Goal: Check status: Check status

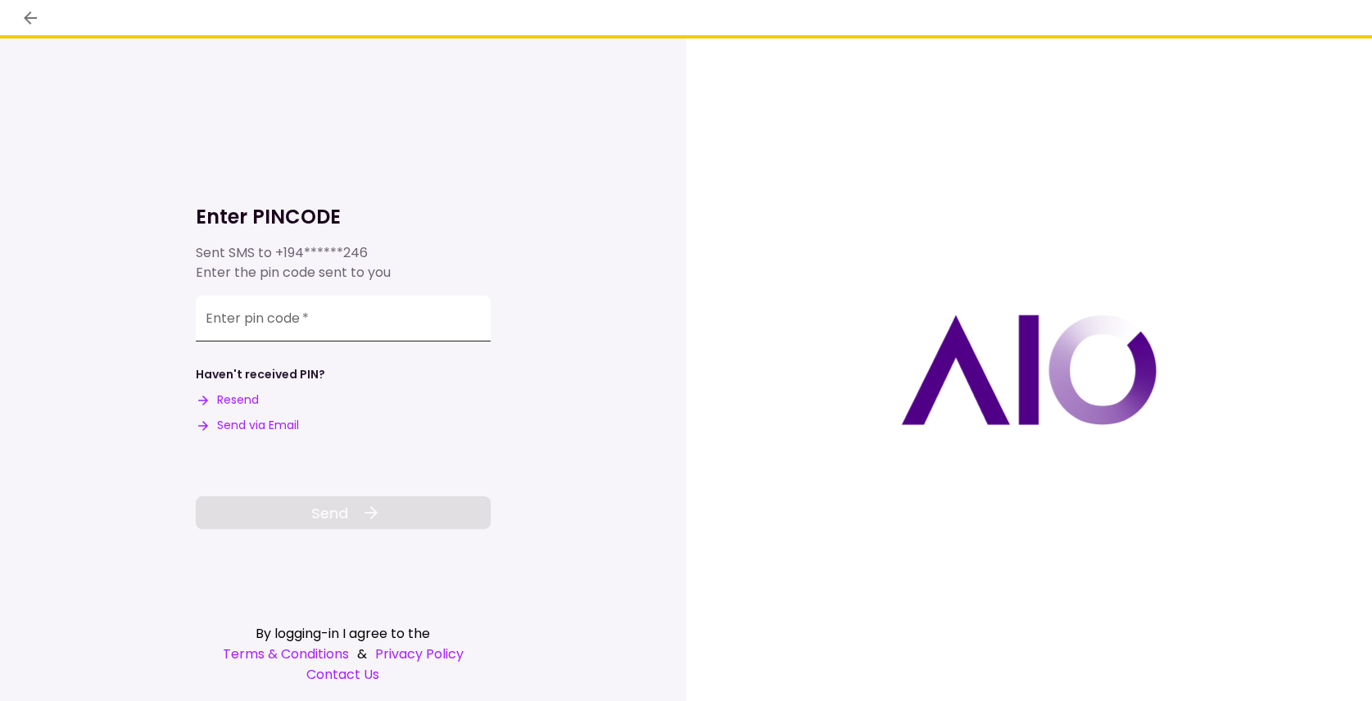
click at [373, 332] on input "Enter pin code   *" at bounding box center [343, 319] width 295 height 46
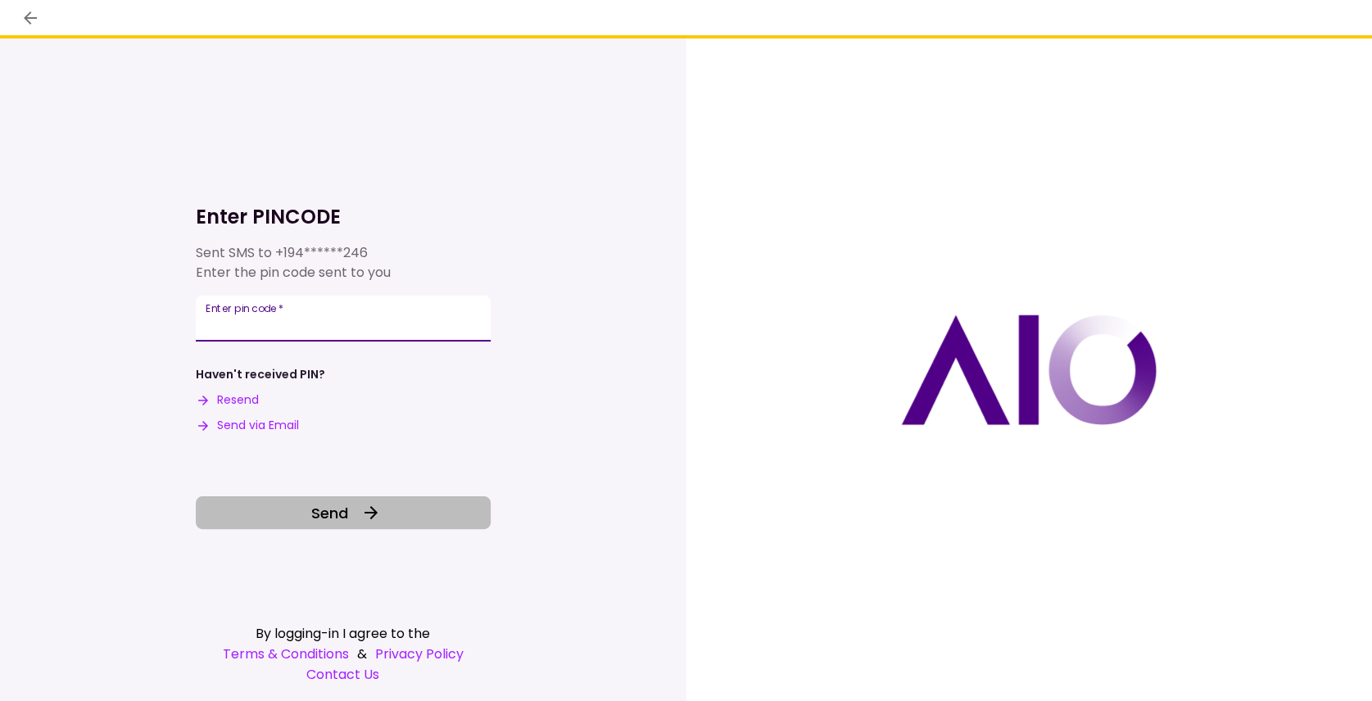
type input "******"
click at [354, 501] on button "Send" at bounding box center [343, 512] width 295 height 33
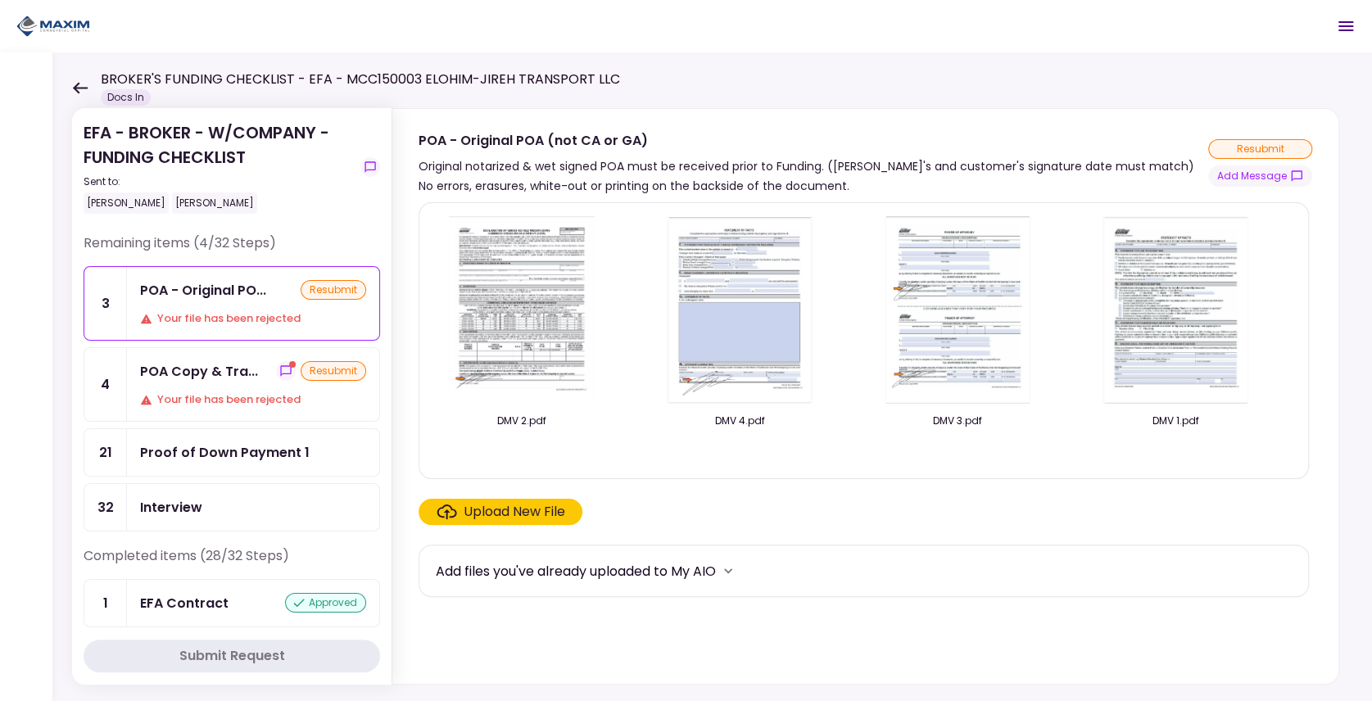
drag, startPoint x: 234, startPoint y: 383, endPoint x: 243, endPoint y: 355, distance: 30.0
click at [234, 383] on div "POA Copy & Tra... resubmit Your file has been rejected" at bounding box center [253, 384] width 252 height 73
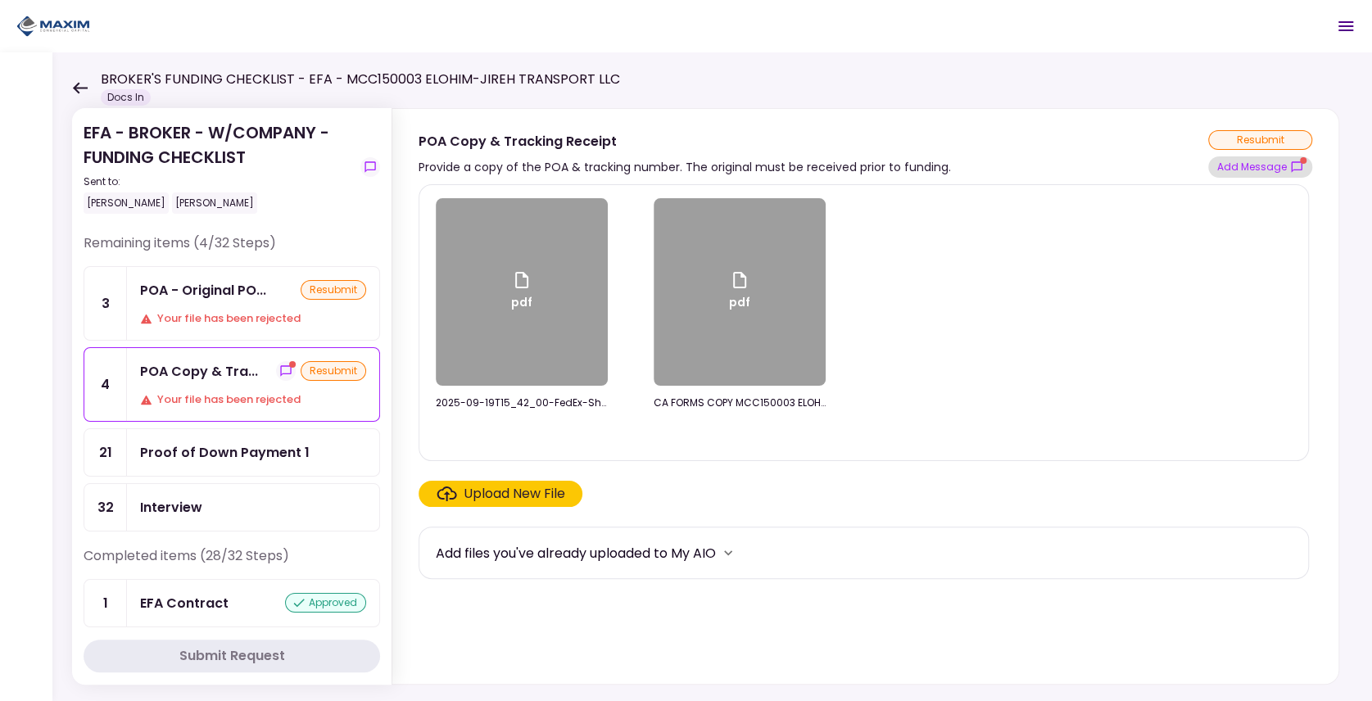
click at [1280, 167] on button "Add Message" at bounding box center [1260, 166] width 104 height 21
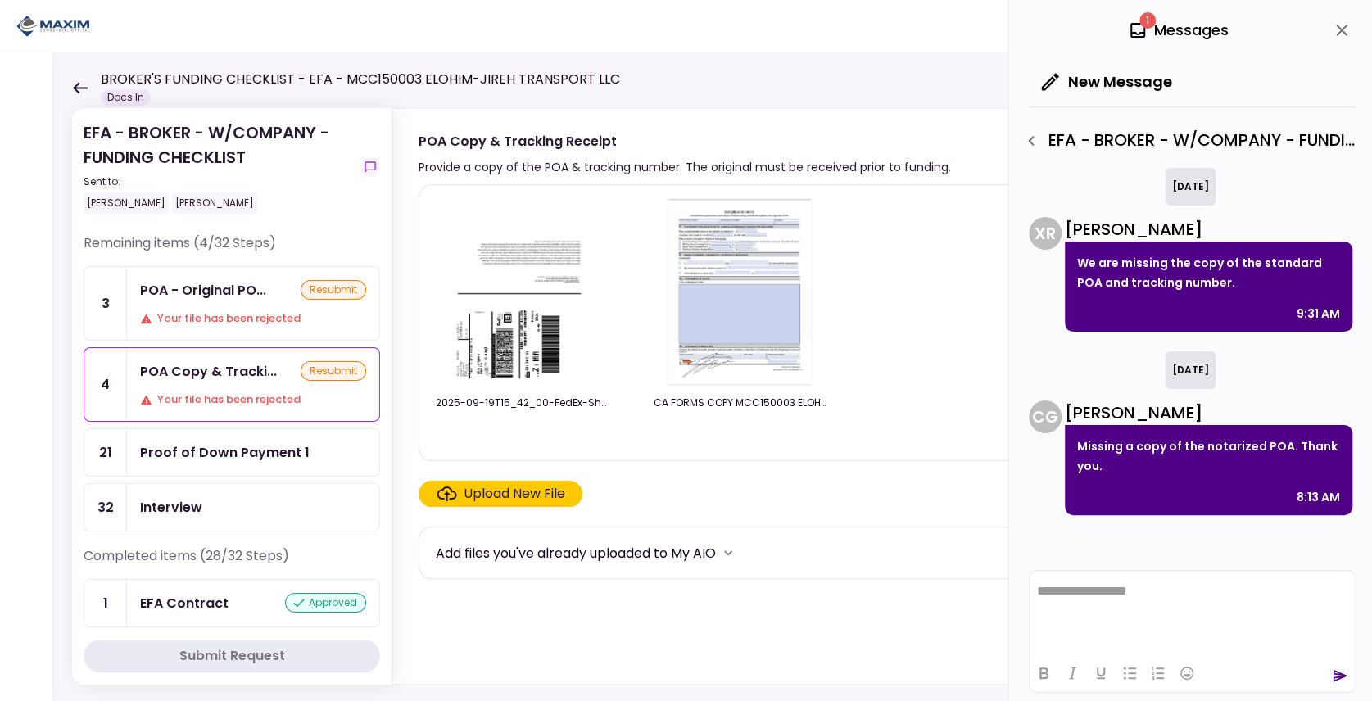
click at [893, 332] on div "2025-09-19T15_42_00-FedEx-Shipping-Label.pdf CA FORMS COPY MCC150003 ELOHIM-JIR…" at bounding box center [864, 322] width 856 height 249
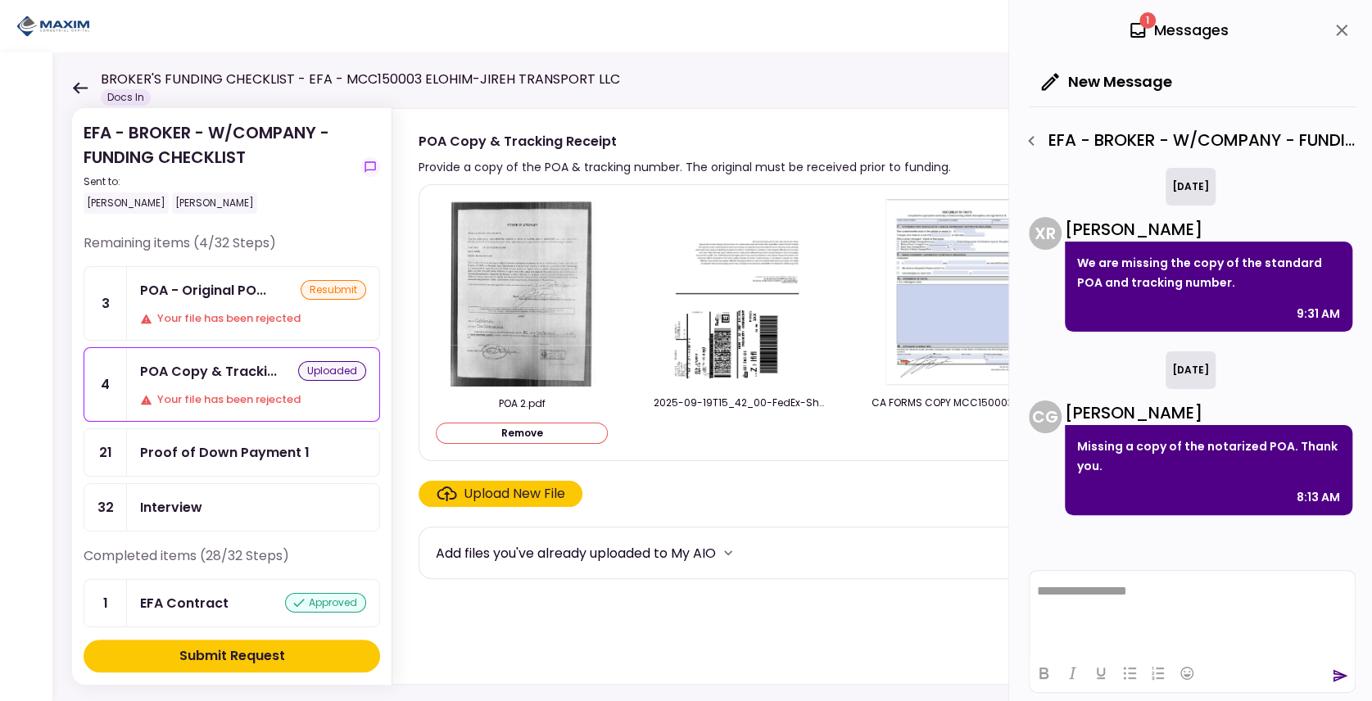
click at [286, 649] on button "Submit Request" at bounding box center [232, 656] width 296 height 33
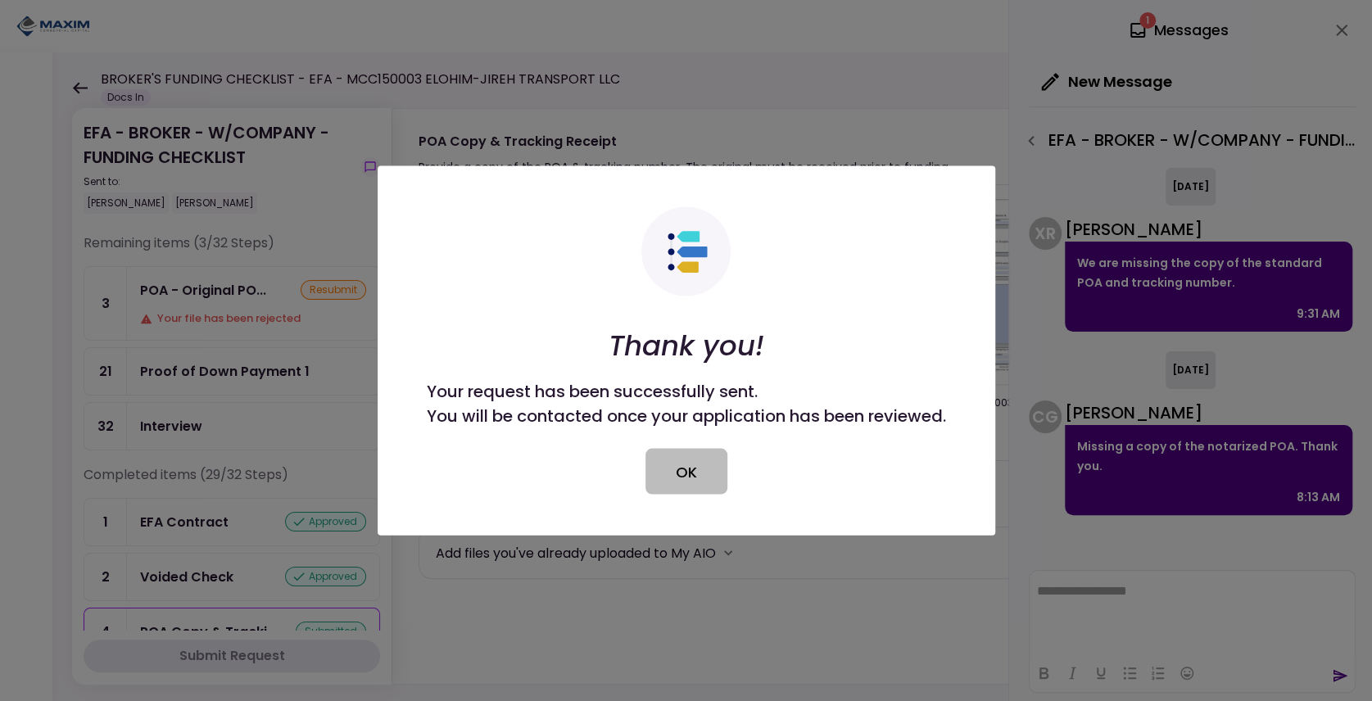
click at [693, 486] on button "OK" at bounding box center [686, 472] width 82 height 46
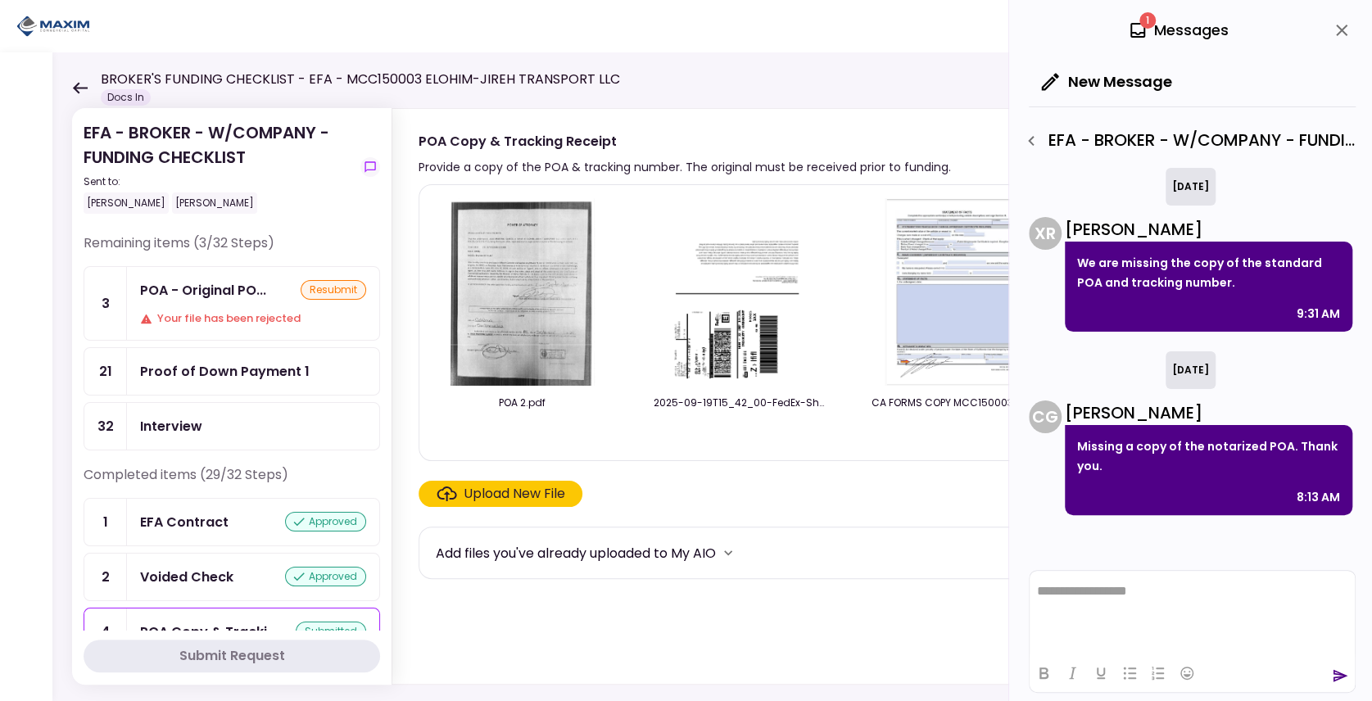
click at [260, 373] on div "Proof of Down Payment 1" at bounding box center [225, 371] width 170 height 20
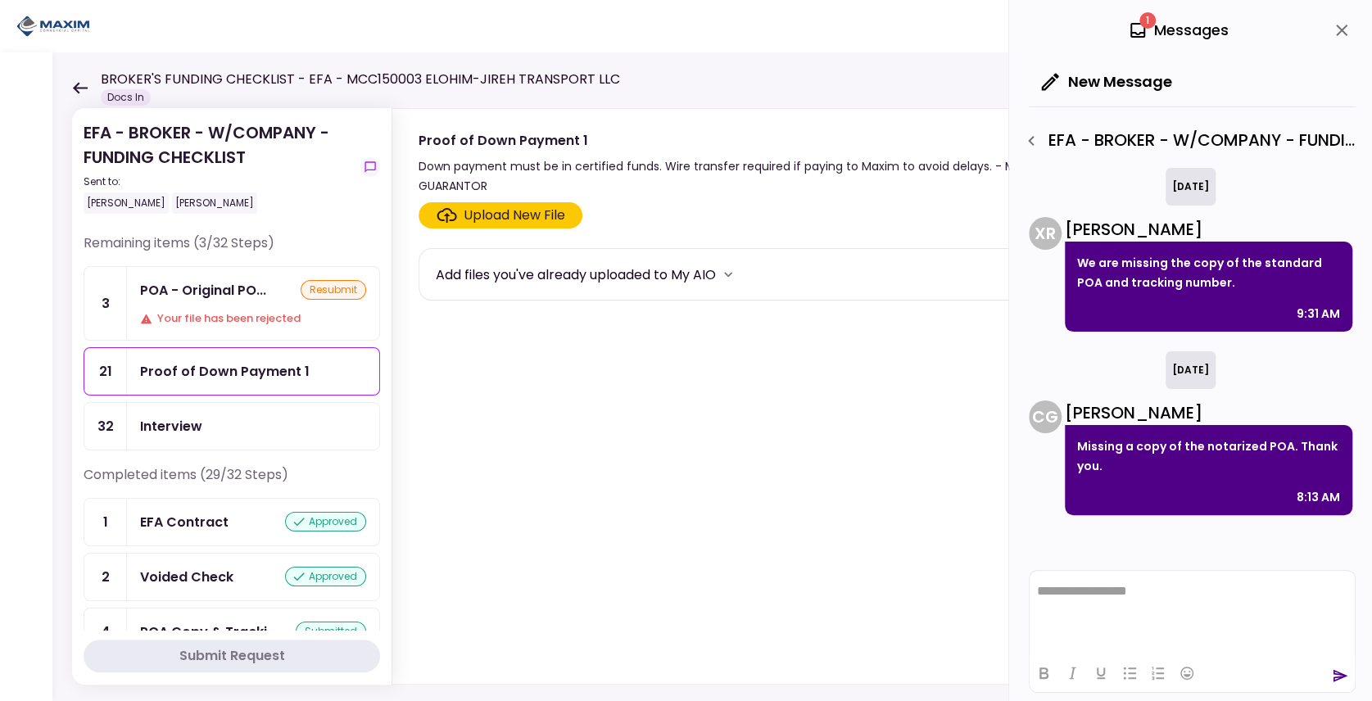
click at [233, 315] on div "Your file has been rejected" at bounding box center [253, 318] width 226 height 16
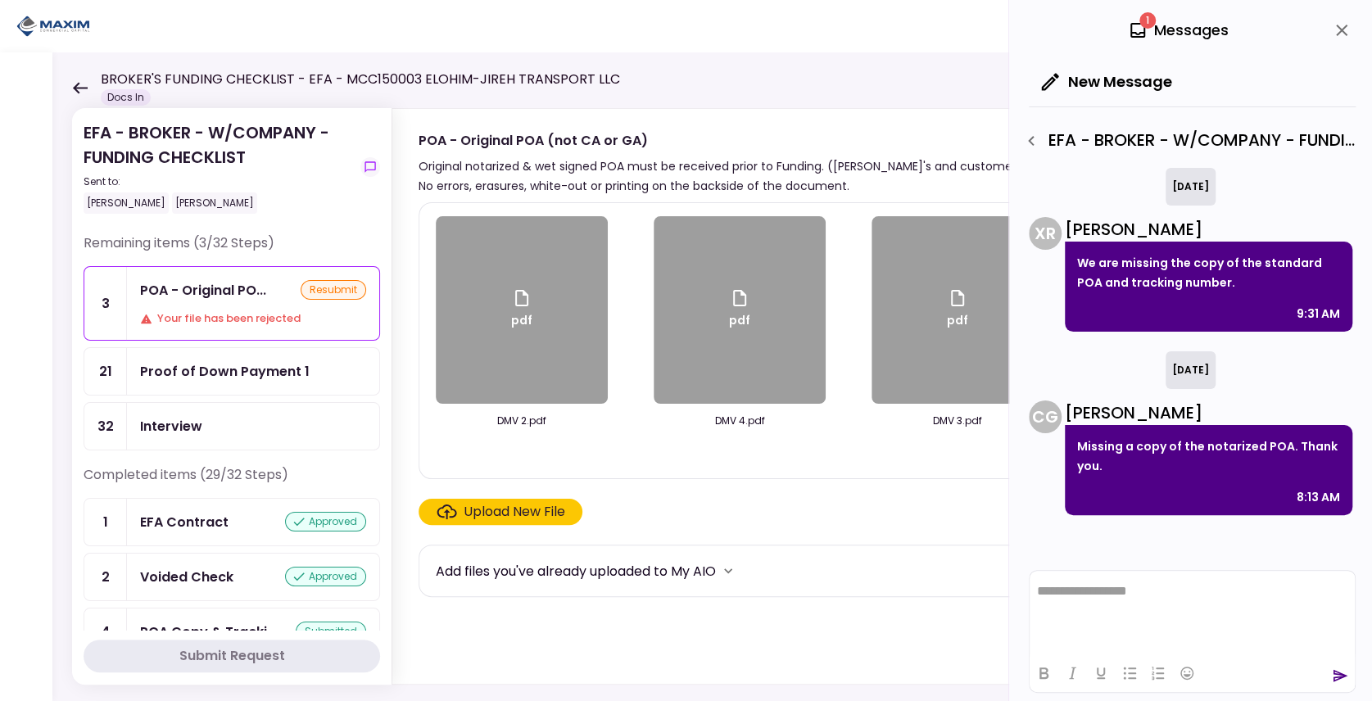
click at [247, 368] on div "Proof of Down Payment 1" at bounding box center [225, 371] width 170 height 20
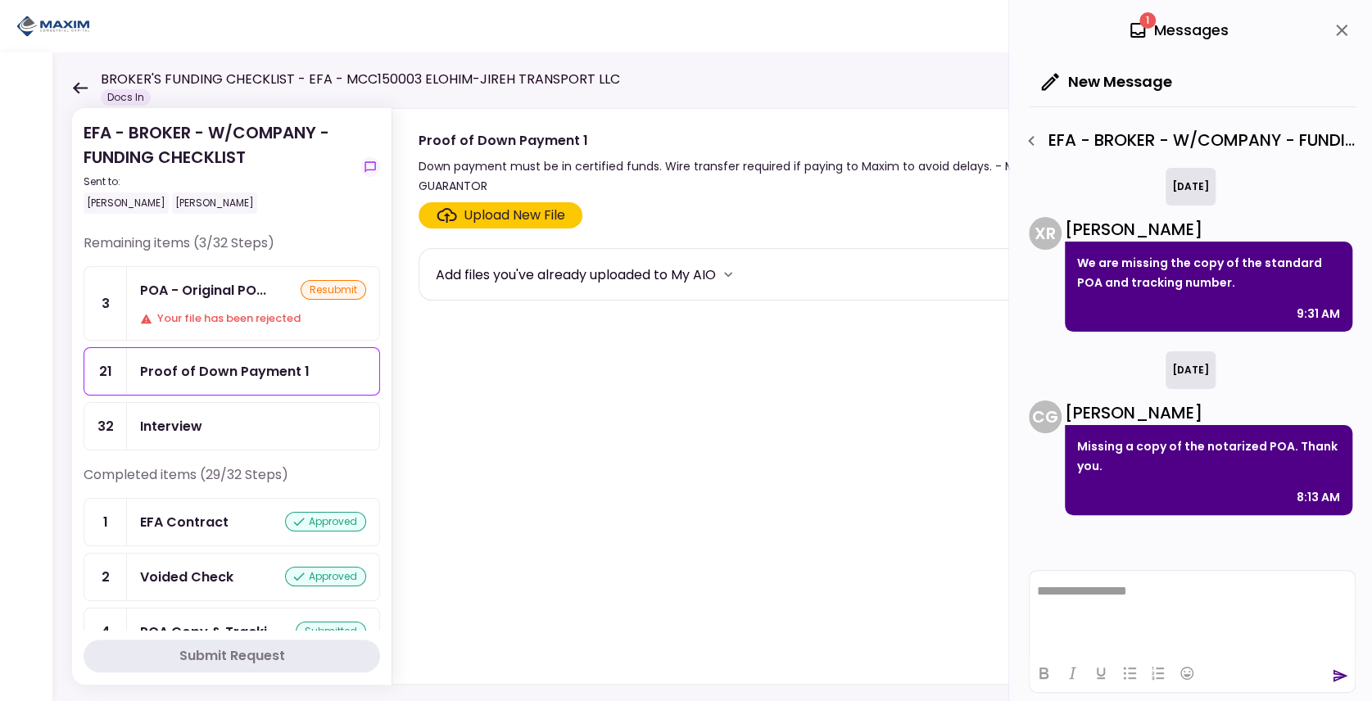
click at [246, 297] on div "POA - Original PO..." at bounding box center [203, 290] width 126 height 20
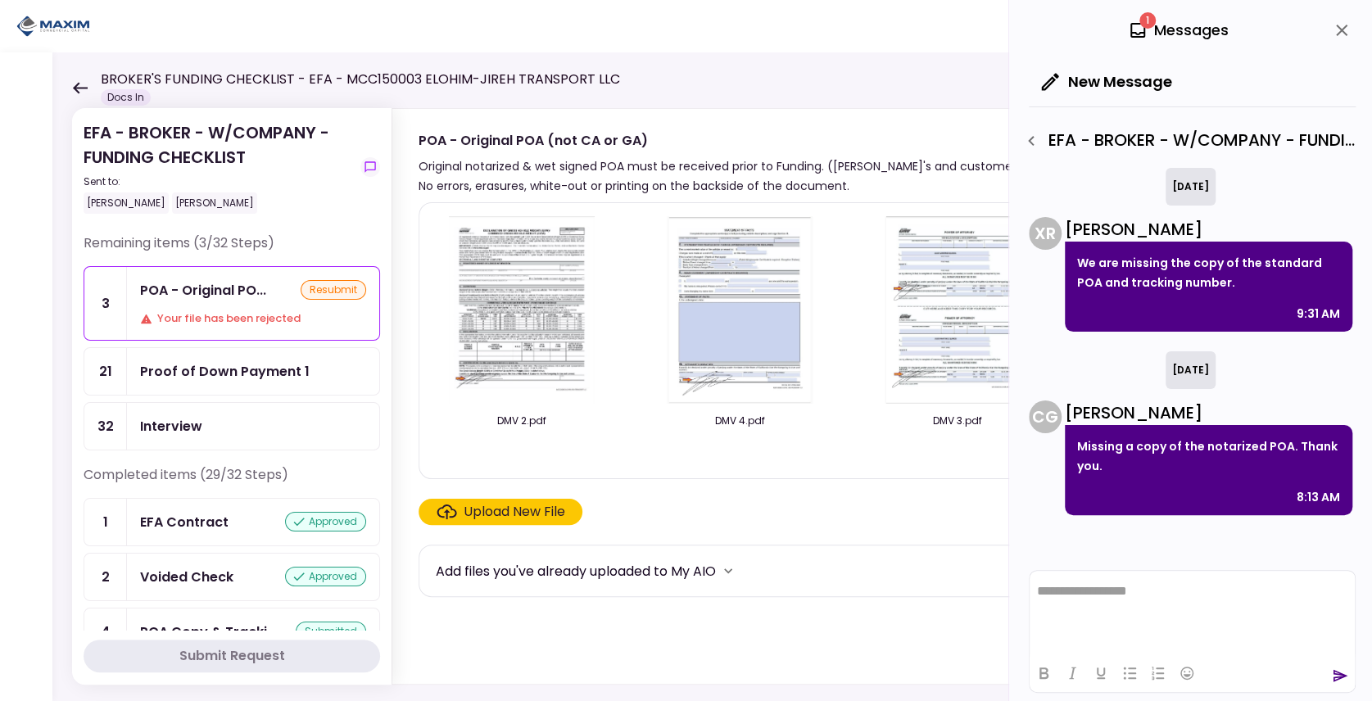
click at [250, 370] on div "Proof of Down Payment 1" at bounding box center [225, 371] width 170 height 20
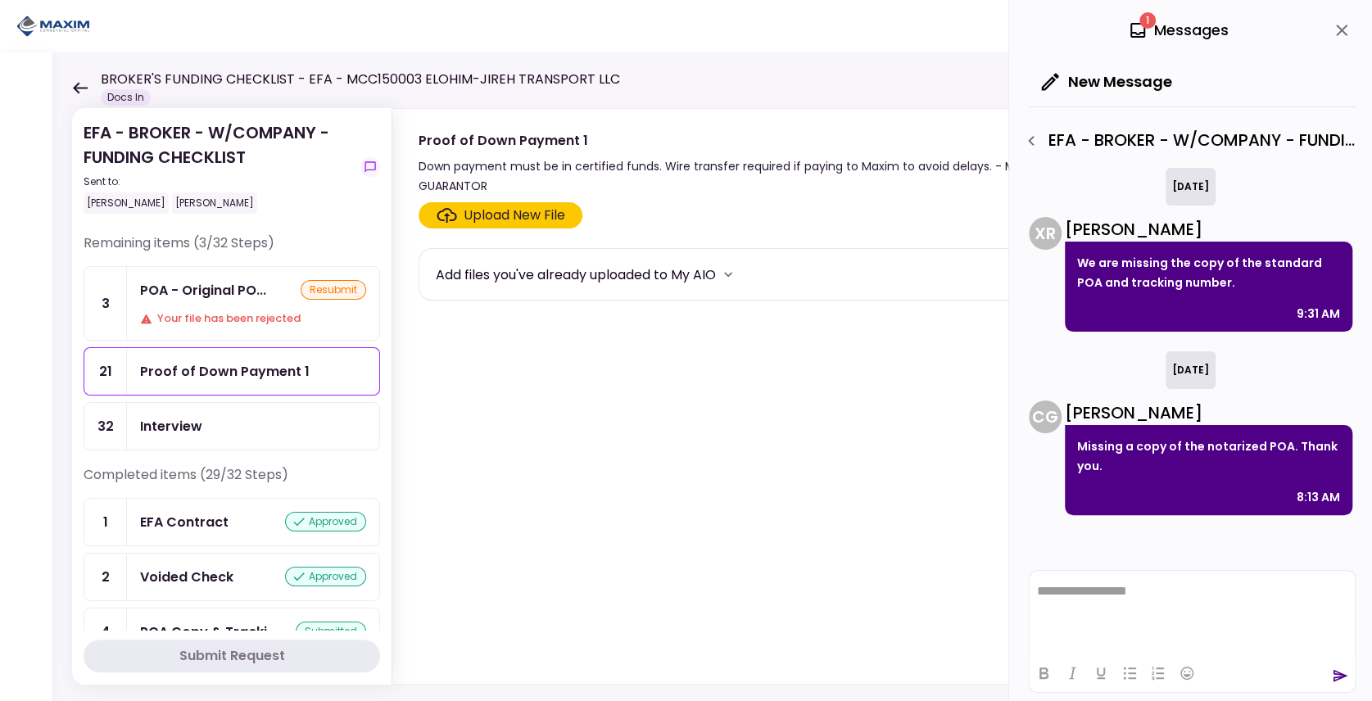
click at [224, 314] on div "Your file has been rejected" at bounding box center [253, 318] width 226 height 16
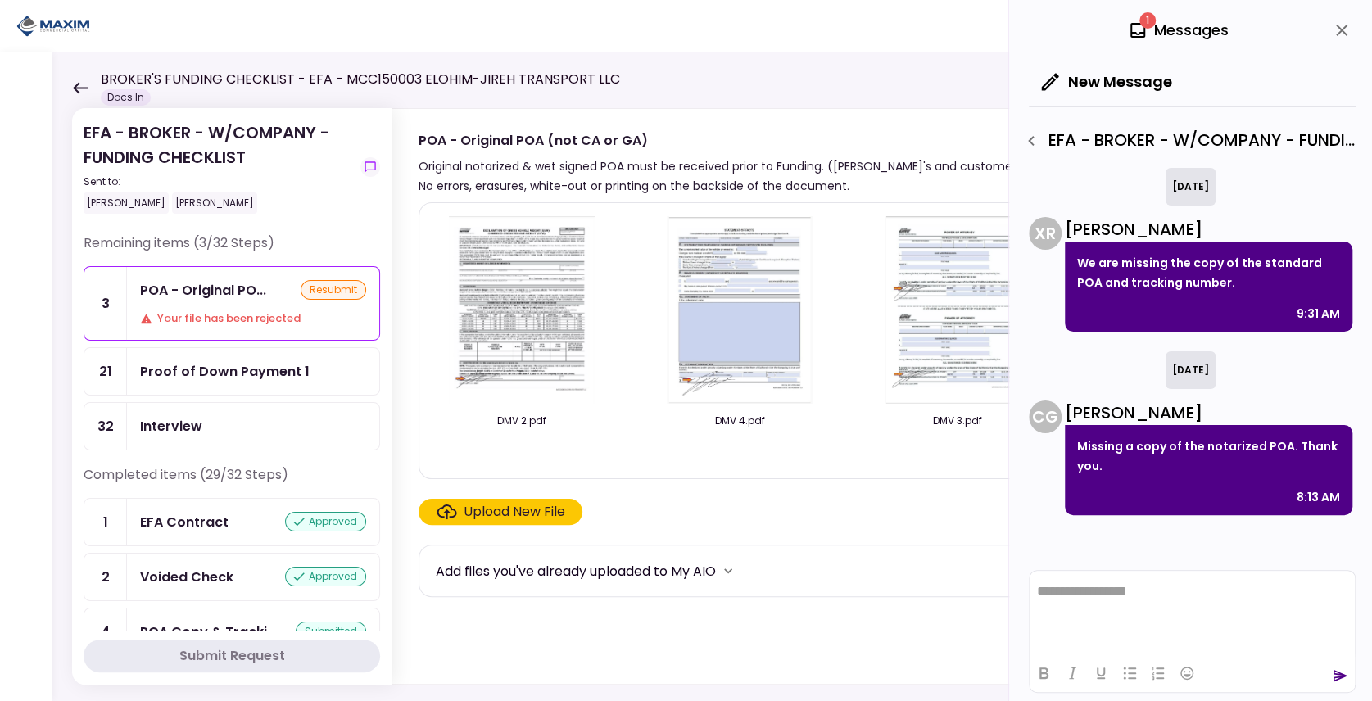
click at [233, 365] on div "Proof of Down Payment 1" at bounding box center [225, 371] width 170 height 20
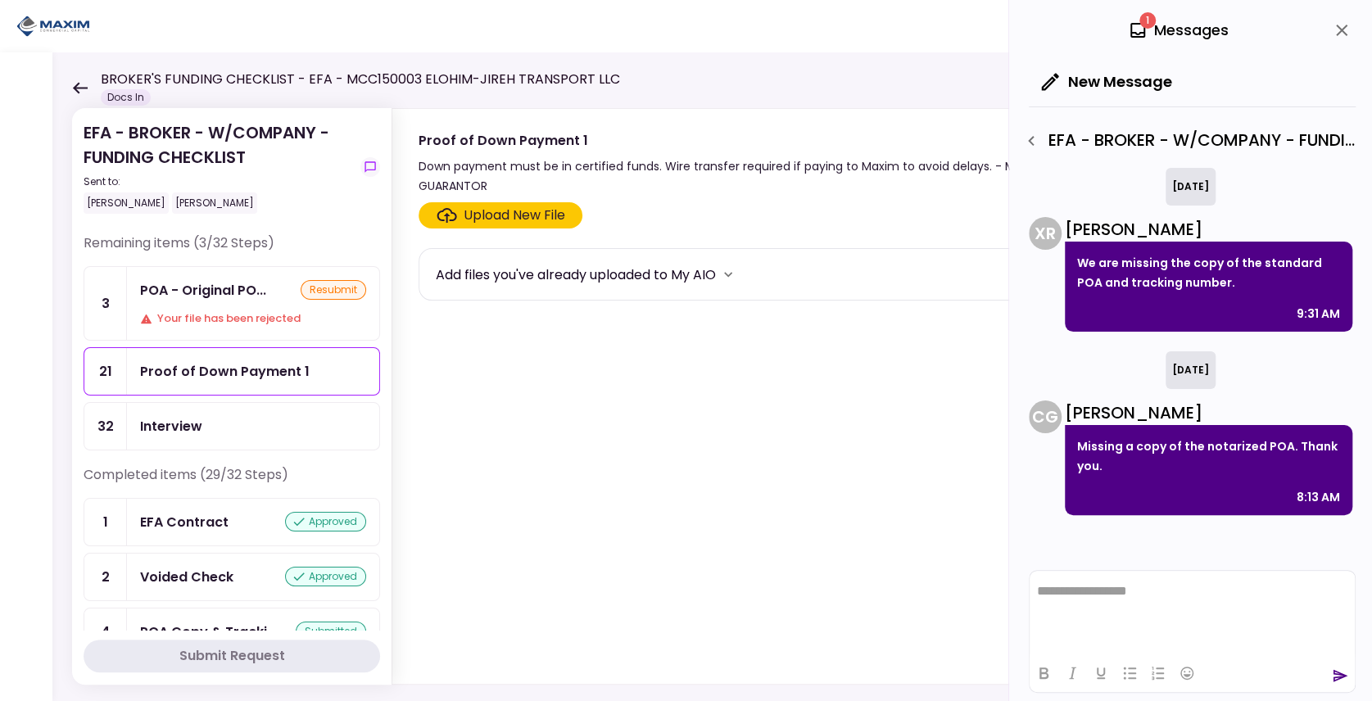
click at [249, 416] on div "Interview" at bounding box center [253, 426] width 226 height 20
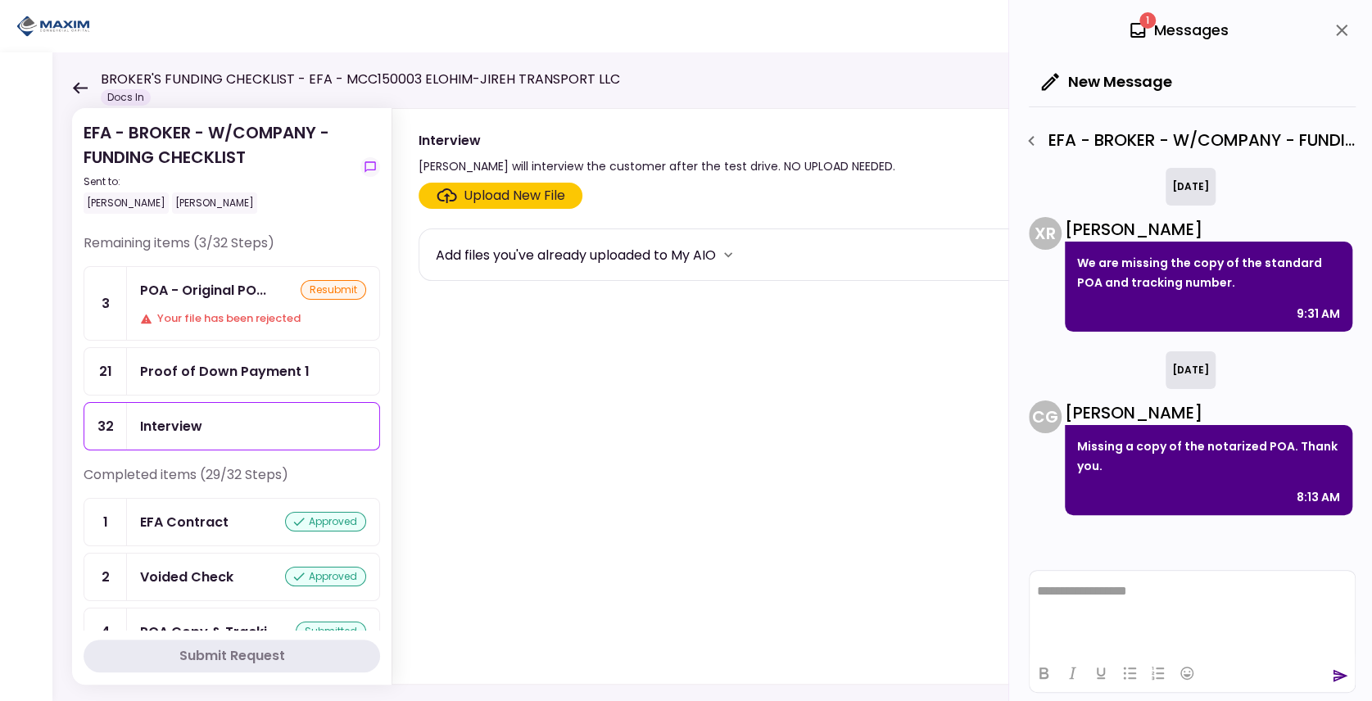
click at [223, 368] on div "Proof of Down Payment 1" at bounding box center [225, 371] width 170 height 20
